Goal: Transaction & Acquisition: Book appointment/travel/reservation

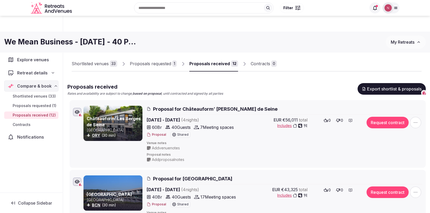
scroll to position [395, 0]
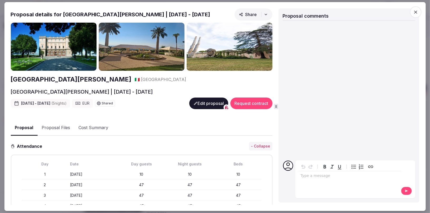
click at [265, 14] on icon "button" at bounding box center [266, 14] width 4 height 4
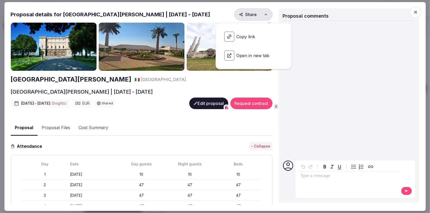
click at [243, 56] on span "Open in new tab" at bounding box center [253, 55] width 67 height 18
click at [415, 14] on icon "button" at bounding box center [415, 11] width 5 height 5
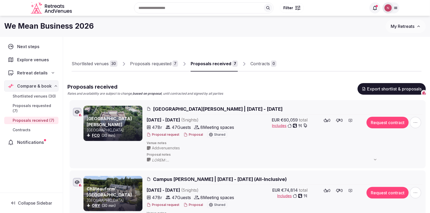
click at [375, 9] on icon at bounding box center [375, 8] width 4 height 4
